Goal: Task Accomplishment & Management: Use online tool/utility

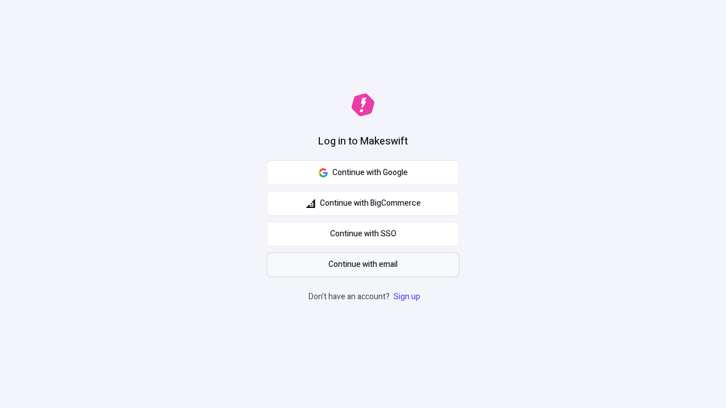
click at [363, 265] on span "Continue with email" at bounding box center [362, 265] width 69 height 12
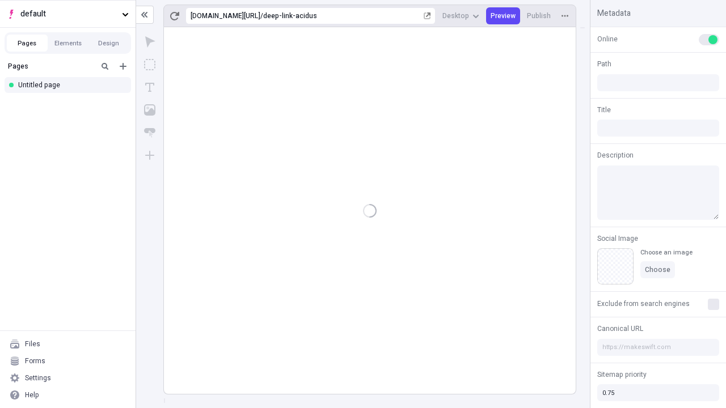
type input "/deep-link-acidus"
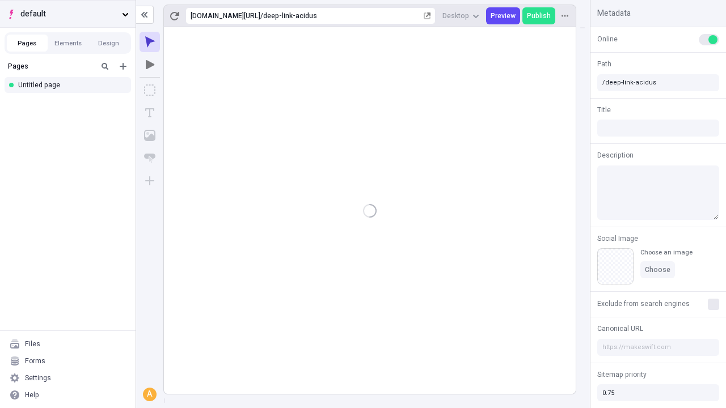
click at [68, 14] on span "default" at bounding box center [68, 14] width 97 height 12
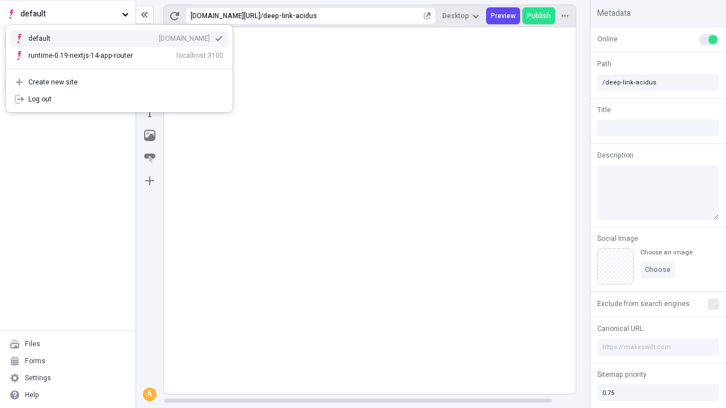
click at [159, 36] on div "[DOMAIN_NAME]" at bounding box center [184, 38] width 51 height 9
click at [123, 66] on icon "Add new" at bounding box center [123, 66] width 7 height 7
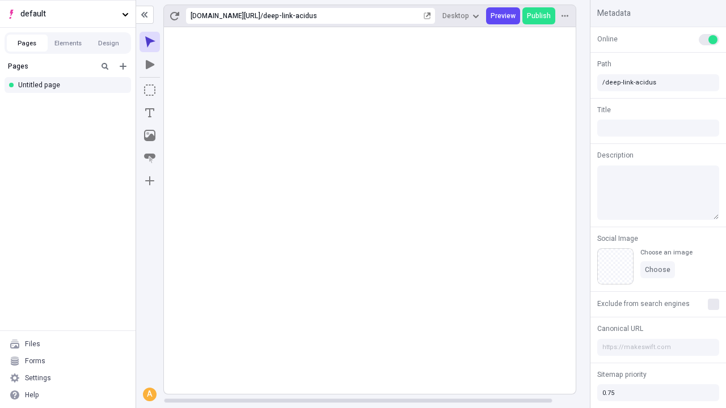
click at [71, 103] on div "Blank page" at bounding box center [70, 103] width 109 height 17
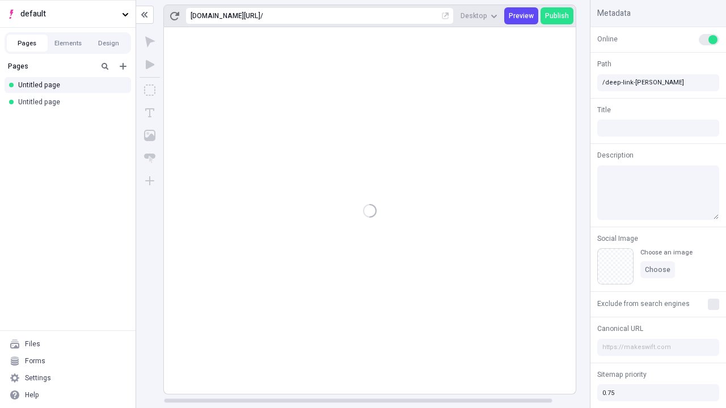
type input "/page"
